Goal: Find specific page/section

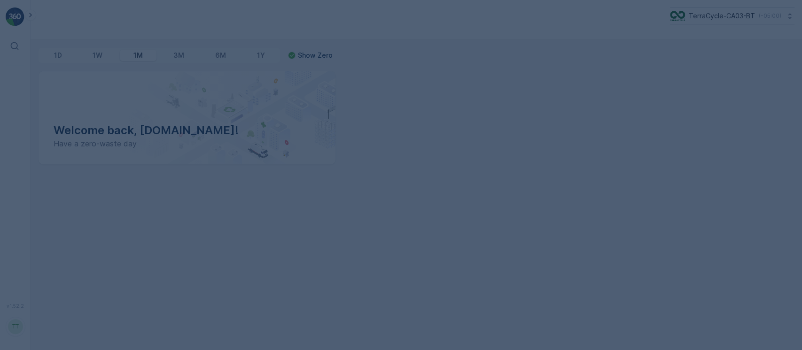
click at [743, 16] on div at bounding box center [401, 175] width 802 height 350
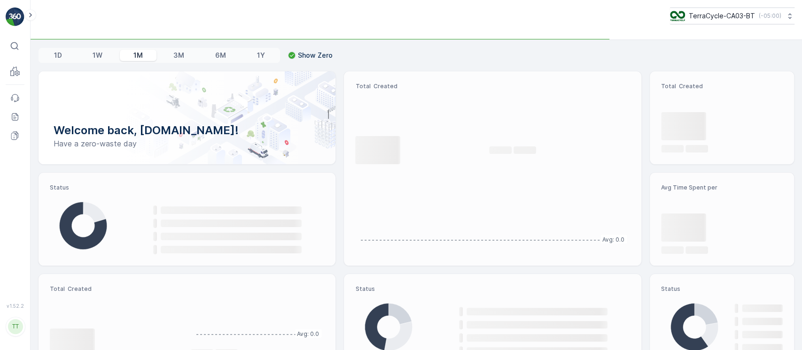
click at [743, 16] on p "TerraCycle-CA03-BT" at bounding box center [721, 15] width 66 height 9
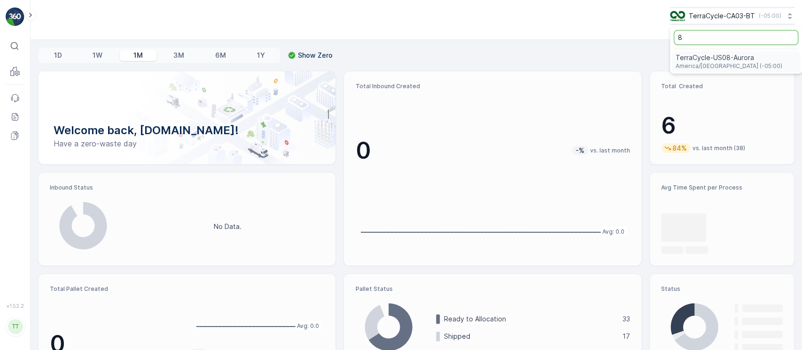
type input "8"
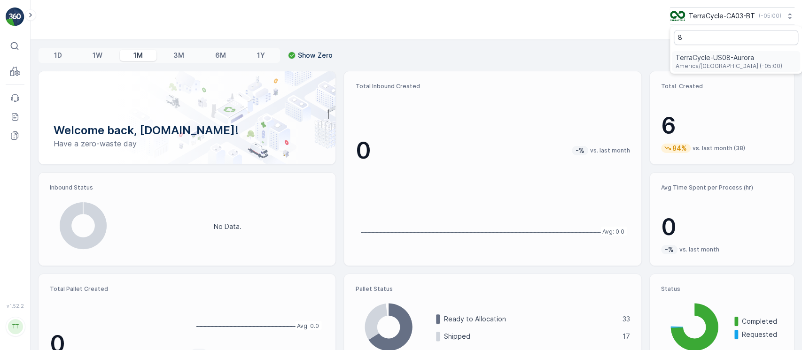
click at [737, 53] on span "TerraCycle-US08-Aurora" at bounding box center [728, 57] width 107 height 9
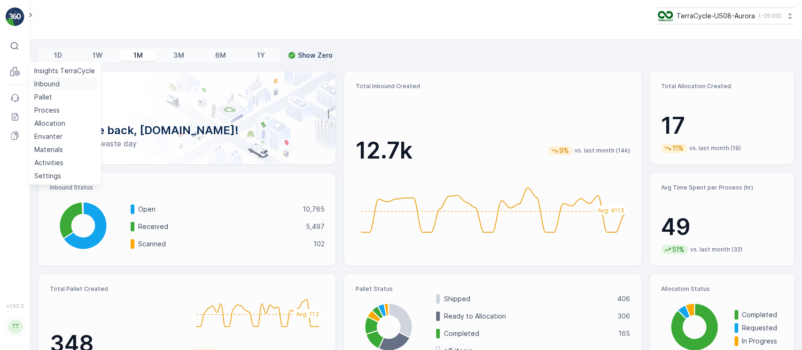
click at [43, 82] on p "Inbound" at bounding box center [46, 83] width 25 height 9
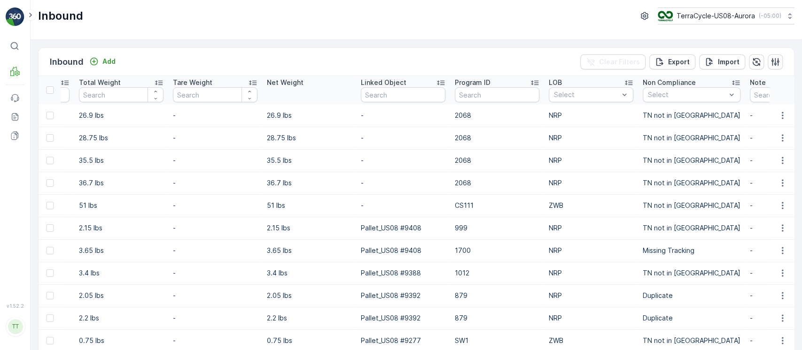
scroll to position [0, 1081]
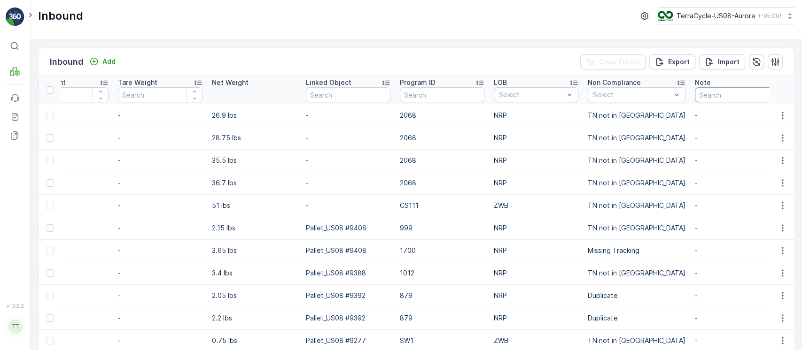
click at [699, 94] on input "text" at bounding box center [737, 94] width 85 height 15
type input "sm"
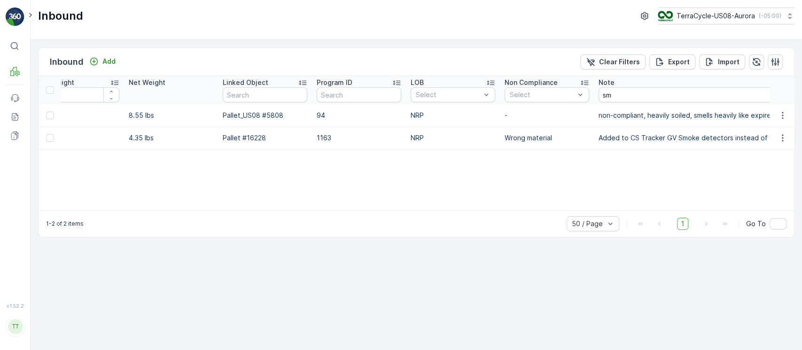
scroll to position [0, 1121]
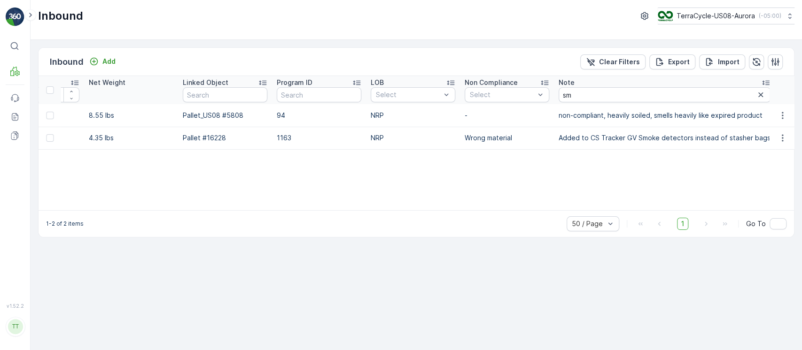
click at [338, 85] on div "Program ID" at bounding box center [319, 82] width 85 height 9
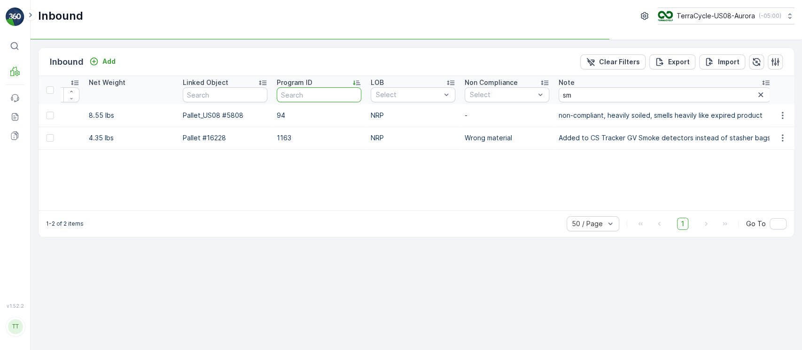
click at [335, 90] on input "text" at bounding box center [319, 94] width 85 height 15
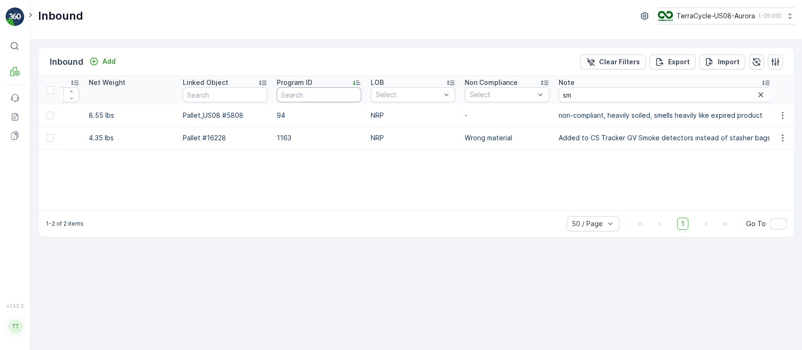
click at [335, 90] on input "text" at bounding box center [319, 94] width 85 height 15
type input "sm"
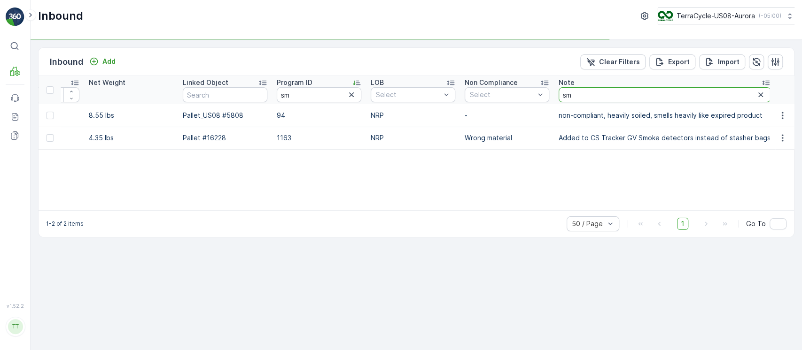
click at [759, 93] on input "sm" at bounding box center [664, 94] width 212 height 15
click at [756, 96] on icon "button" at bounding box center [760, 94] width 9 height 9
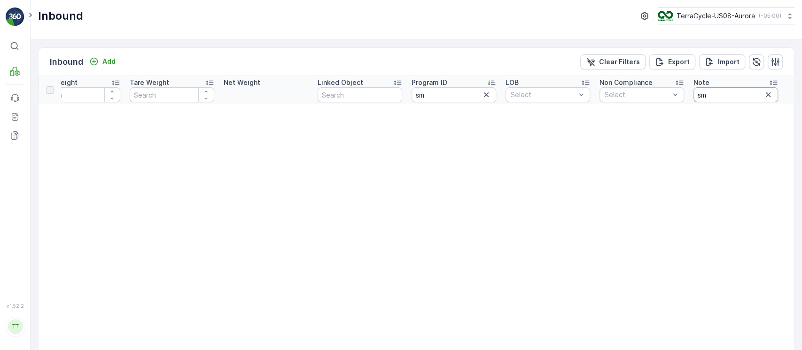
scroll to position [0, 935]
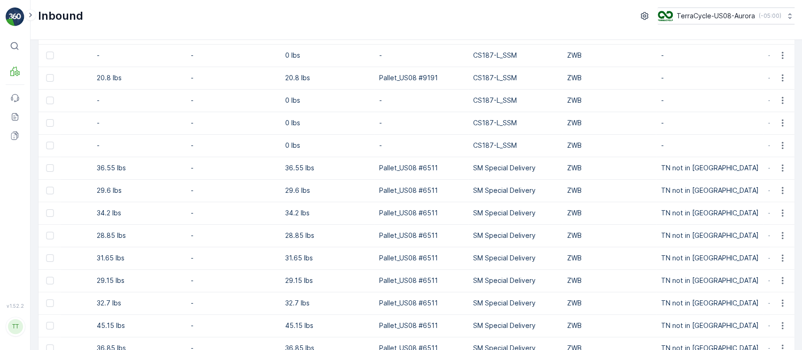
scroll to position [82, 0]
click at [489, 169] on p "SM Special Delivery" at bounding box center [514, 168] width 85 height 9
copy p "SM Special Delivery"
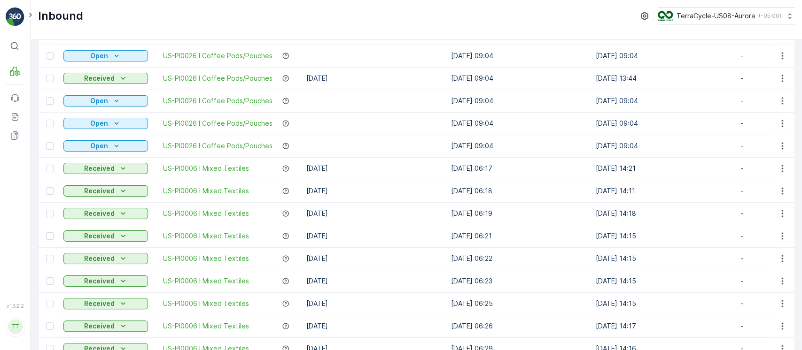
scroll to position [0, 0]
